Goal: Navigation & Orientation: Find specific page/section

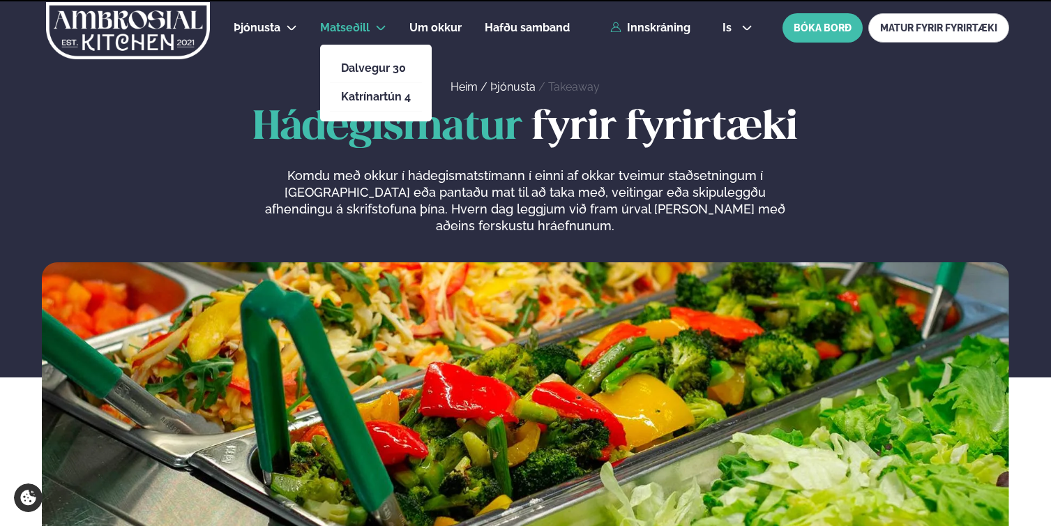
click at [345, 30] on span "Matseðill" at bounding box center [345, 27] width 50 height 13
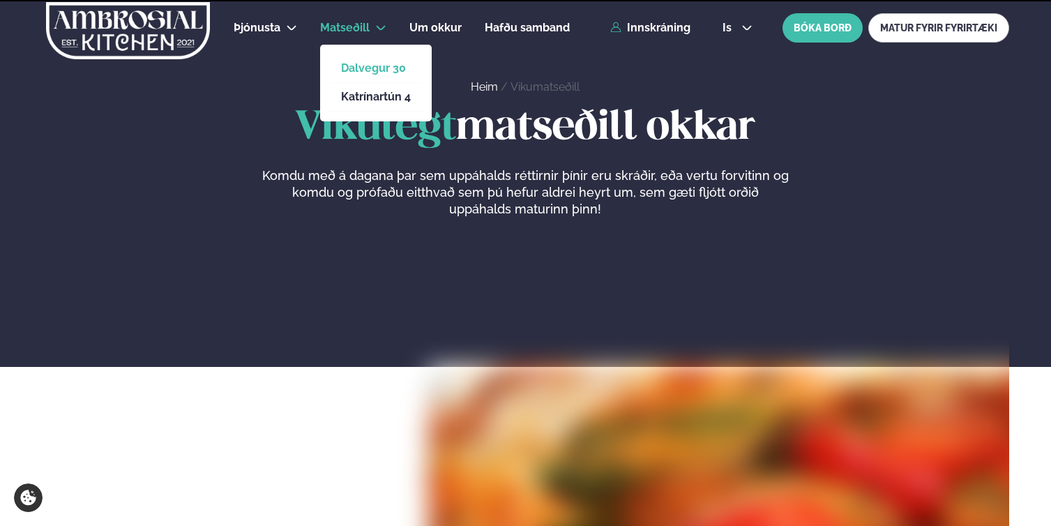
click at [354, 63] on link "Dalvegur 30" at bounding box center [376, 68] width 70 height 11
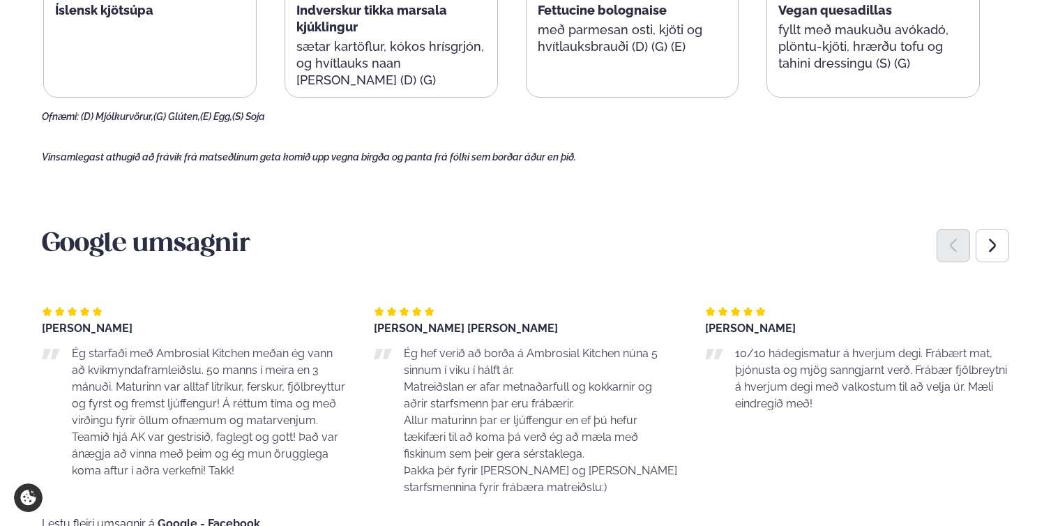
scroll to position [897, 0]
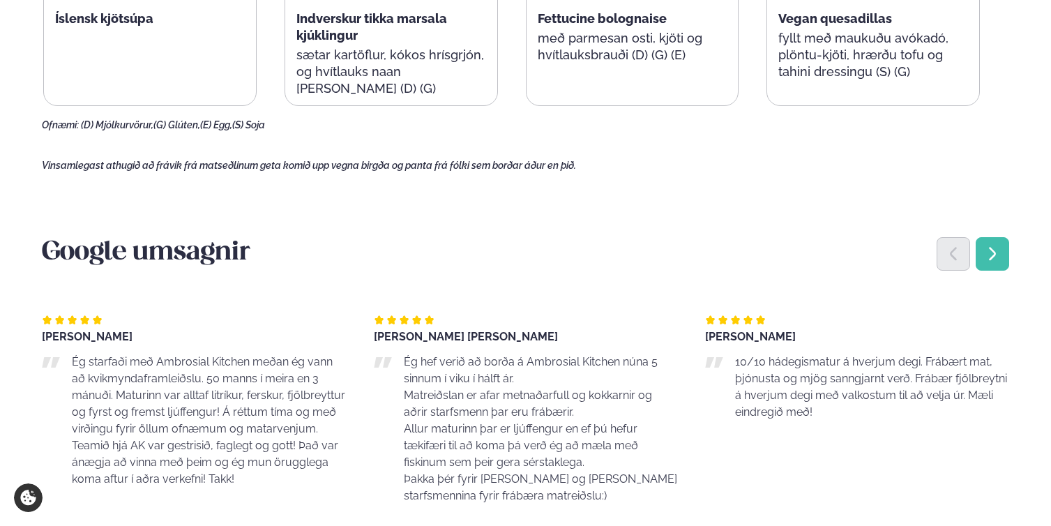
click at [1000, 246] on icon "Next slide" at bounding box center [992, 254] width 17 height 17
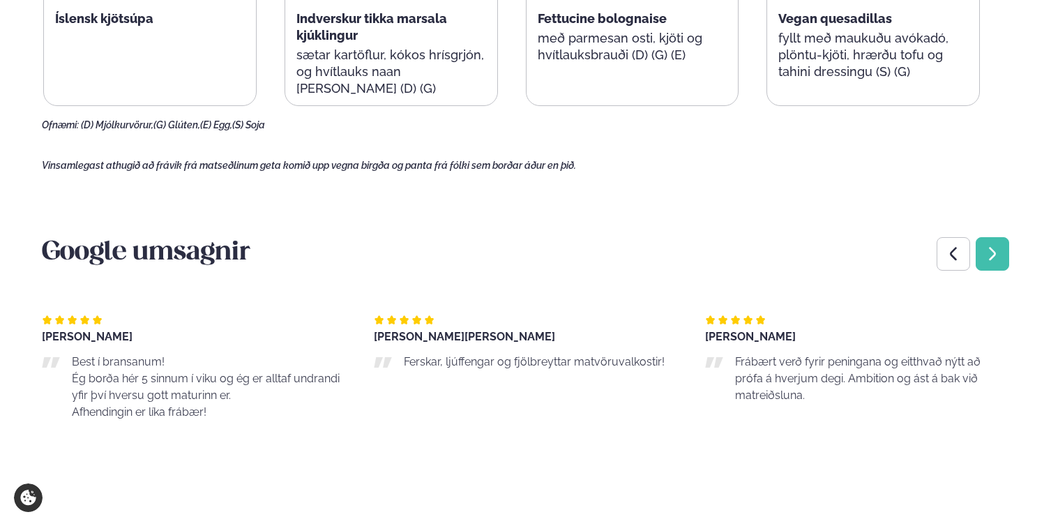
click at [1000, 246] on icon "Next slide" at bounding box center [992, 254] width 17 height 17
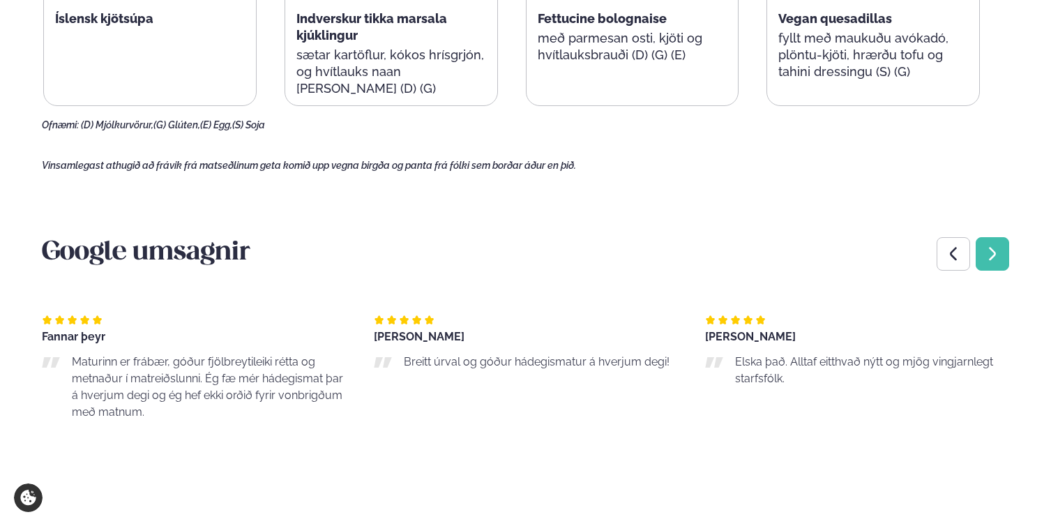
click at [1000, 246] on icon "Next slide" at bounding box center [992, 254] width 17 height 17
